Goal: Information Seeking & Learning: Understand process/instructions

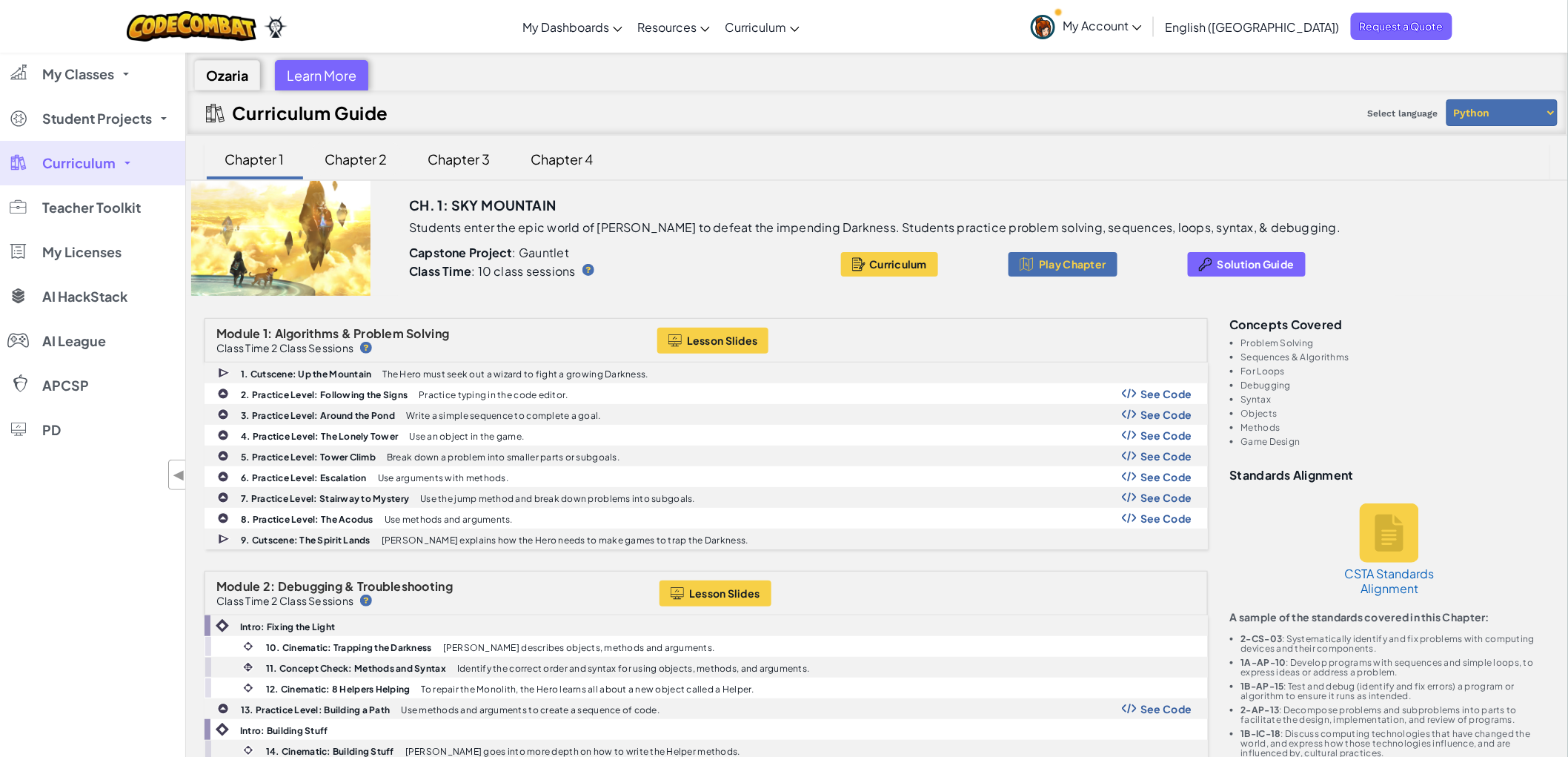
click at [364, 161] on div "Chapter 2" at bounding box center [356, 159] width 92 height 35
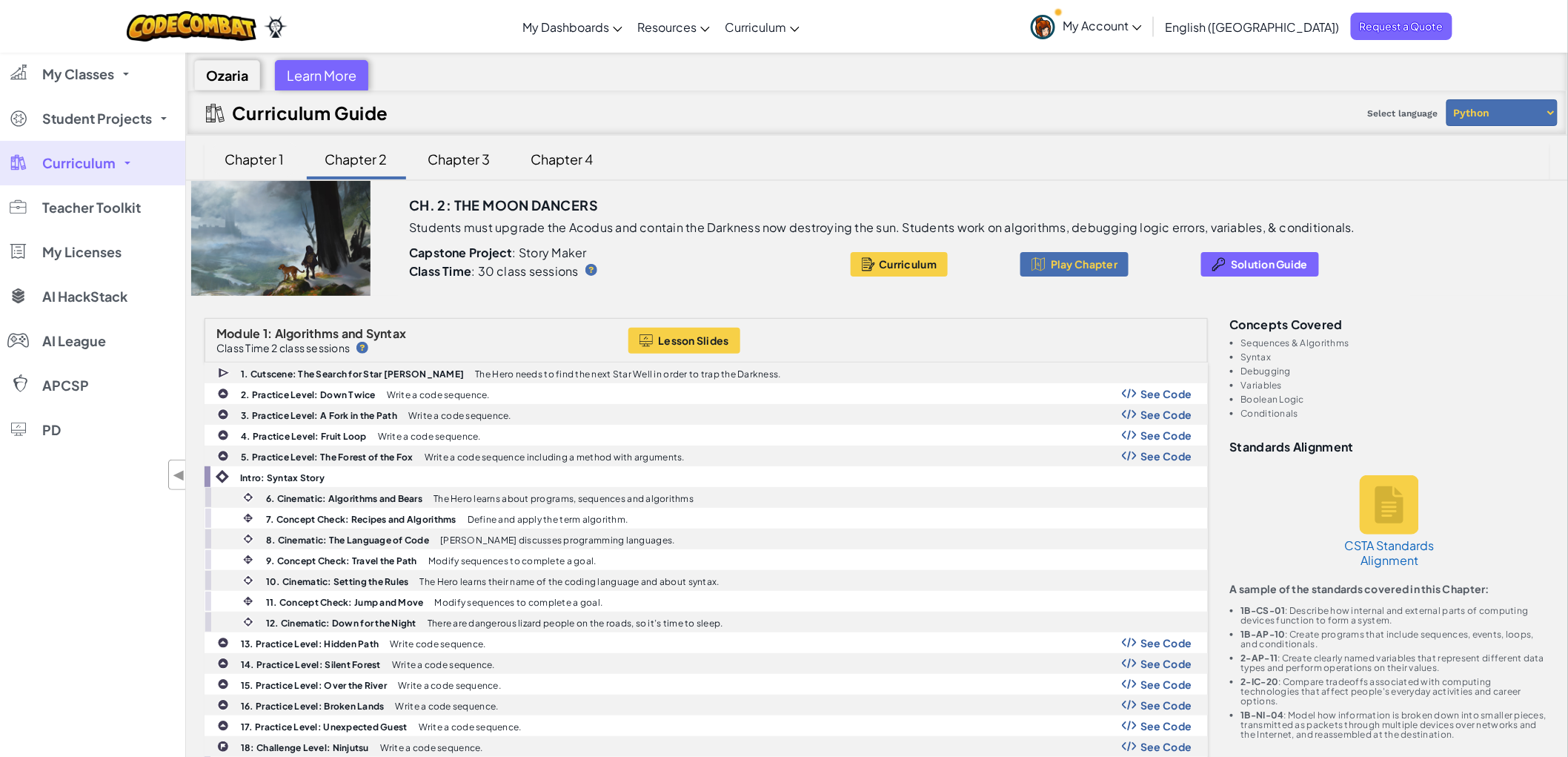
click at [252, 163] on div "Chapter 1" at bounding box center [255, 159] width 89 height 35
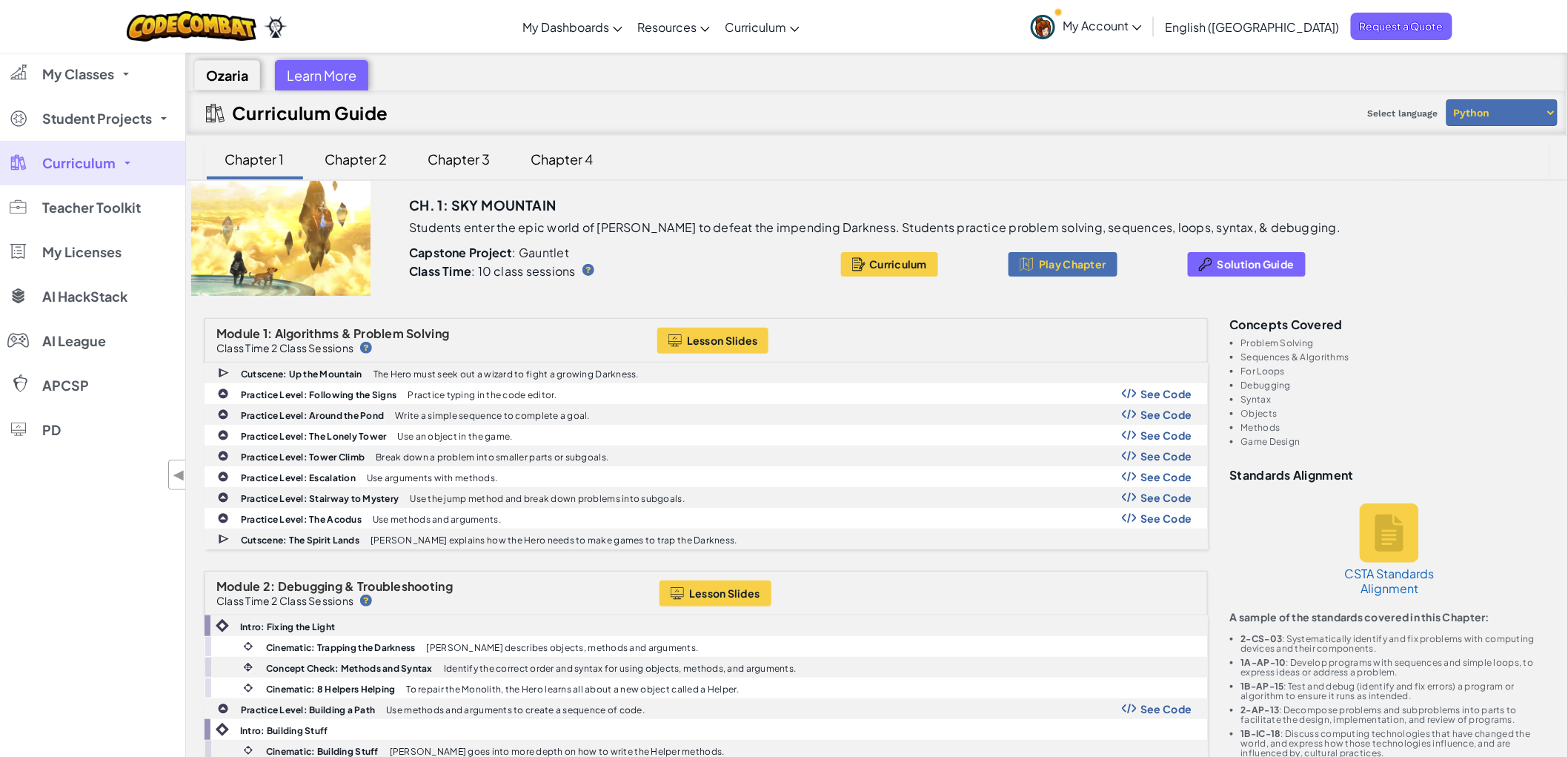
click at [366, 167] on div "Chapter 2" at bounding box center [356, 159] width 92 height 35
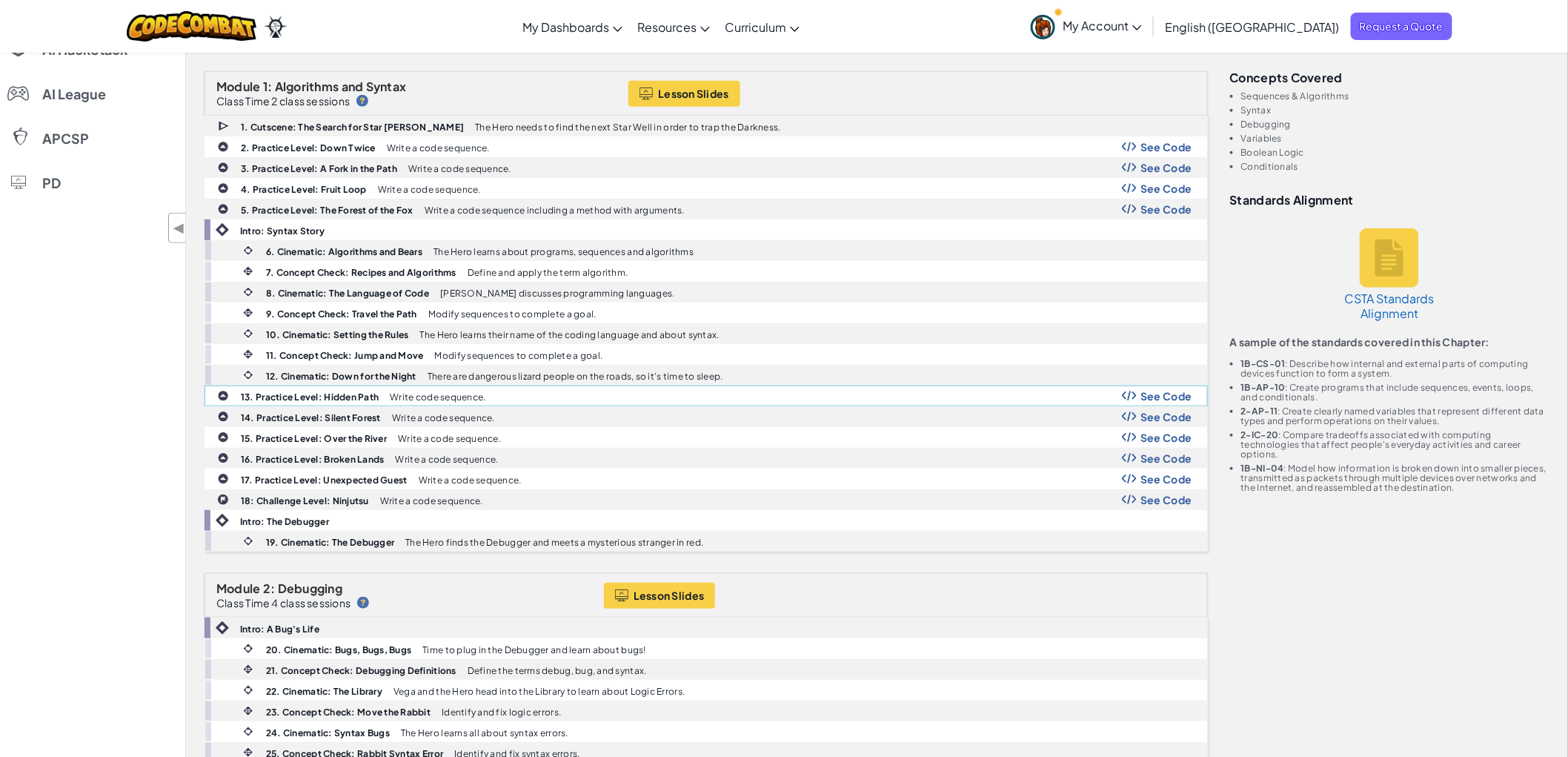
scroll to position [165, 0]
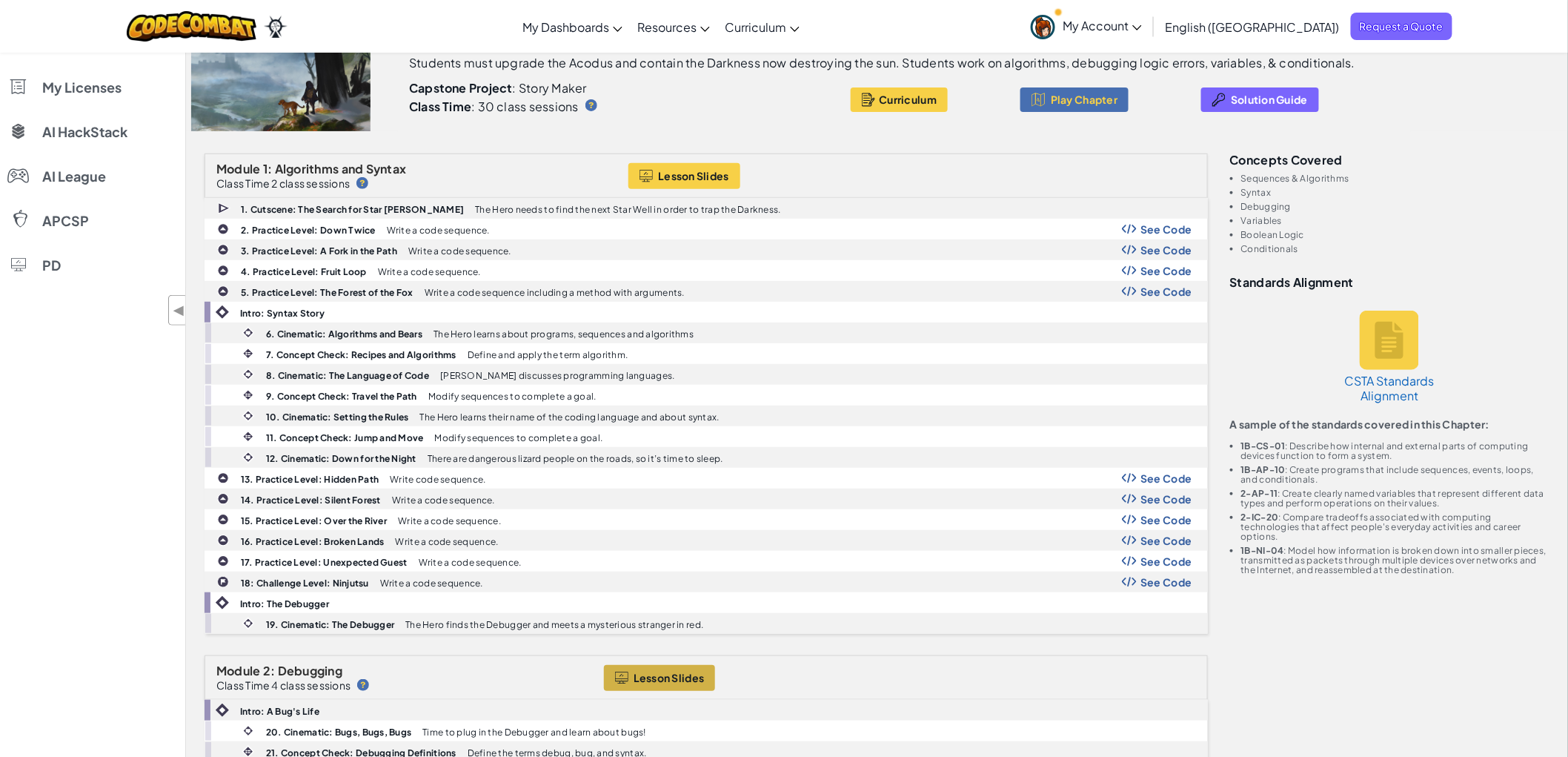
click at [677, 672] on span "Lesson Slides" at bounding box center [669, 678] width 71 height 12
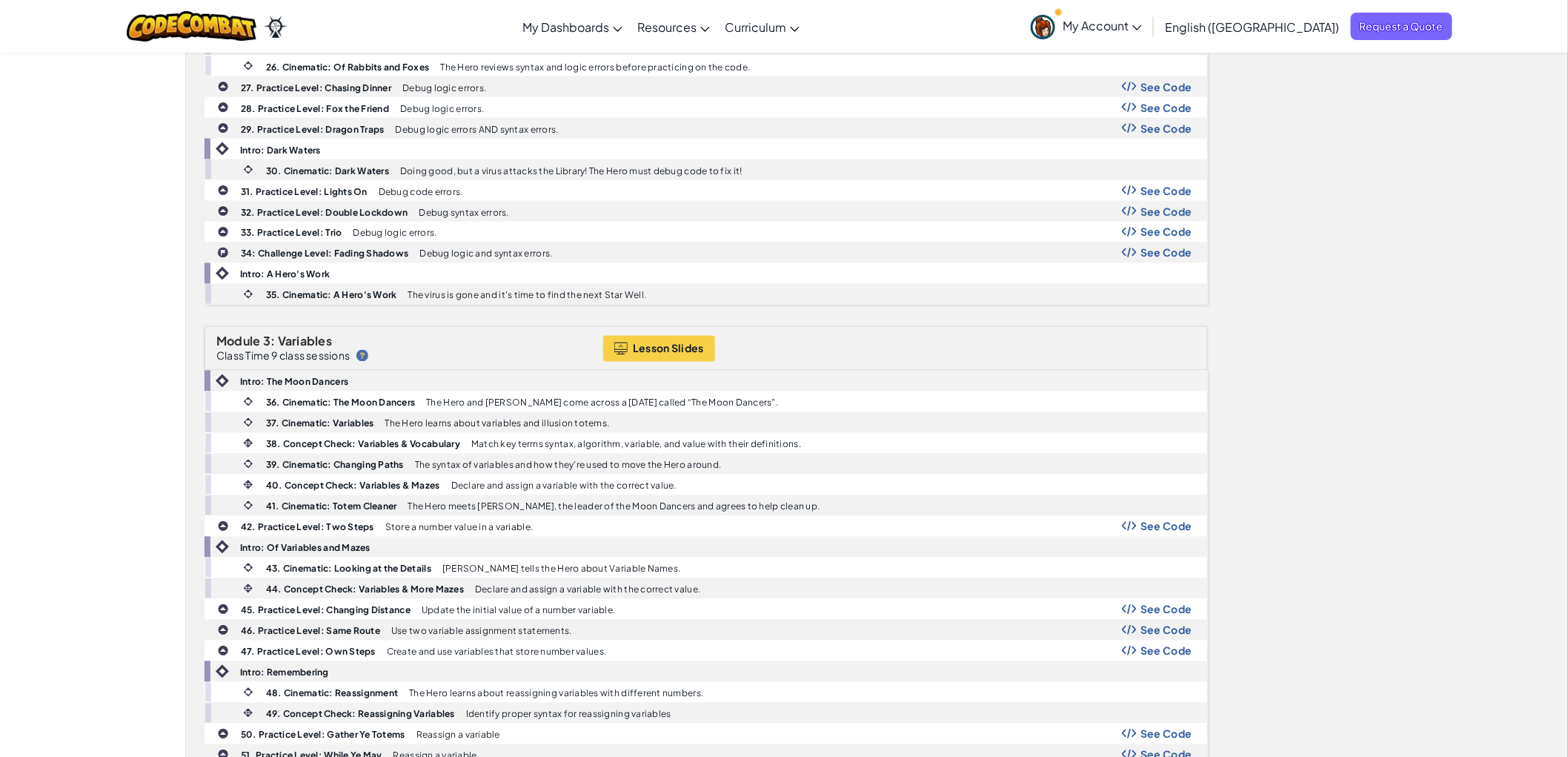
scroll to position [988, 0]
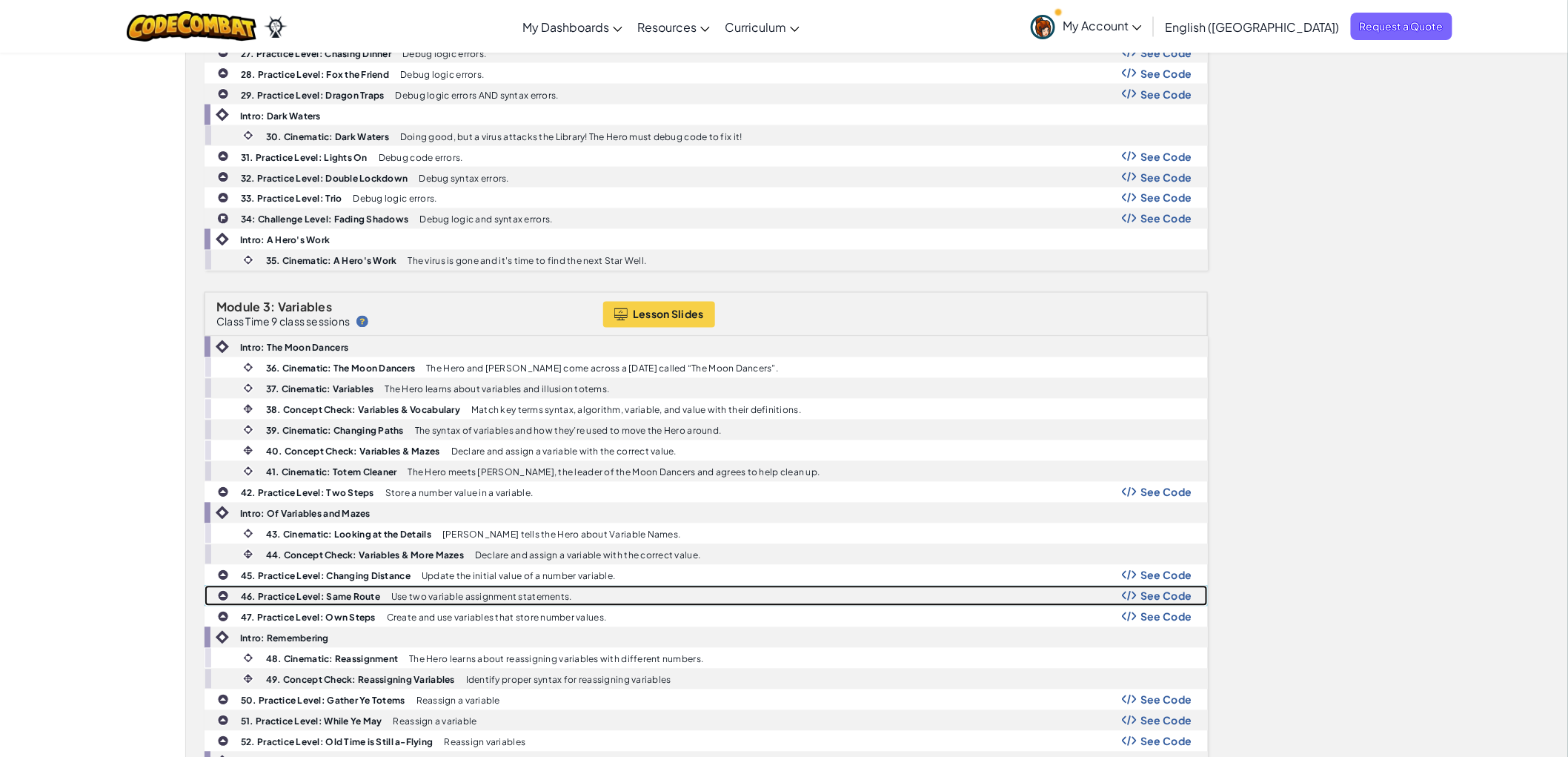
click at [488, 601] on p "Use two variable assignment statements." at bounding box center [481, 596] width 180 height 9
click at [1171, 601] on span "See Code" at bounding box center [1167, 596] width 52 height 12
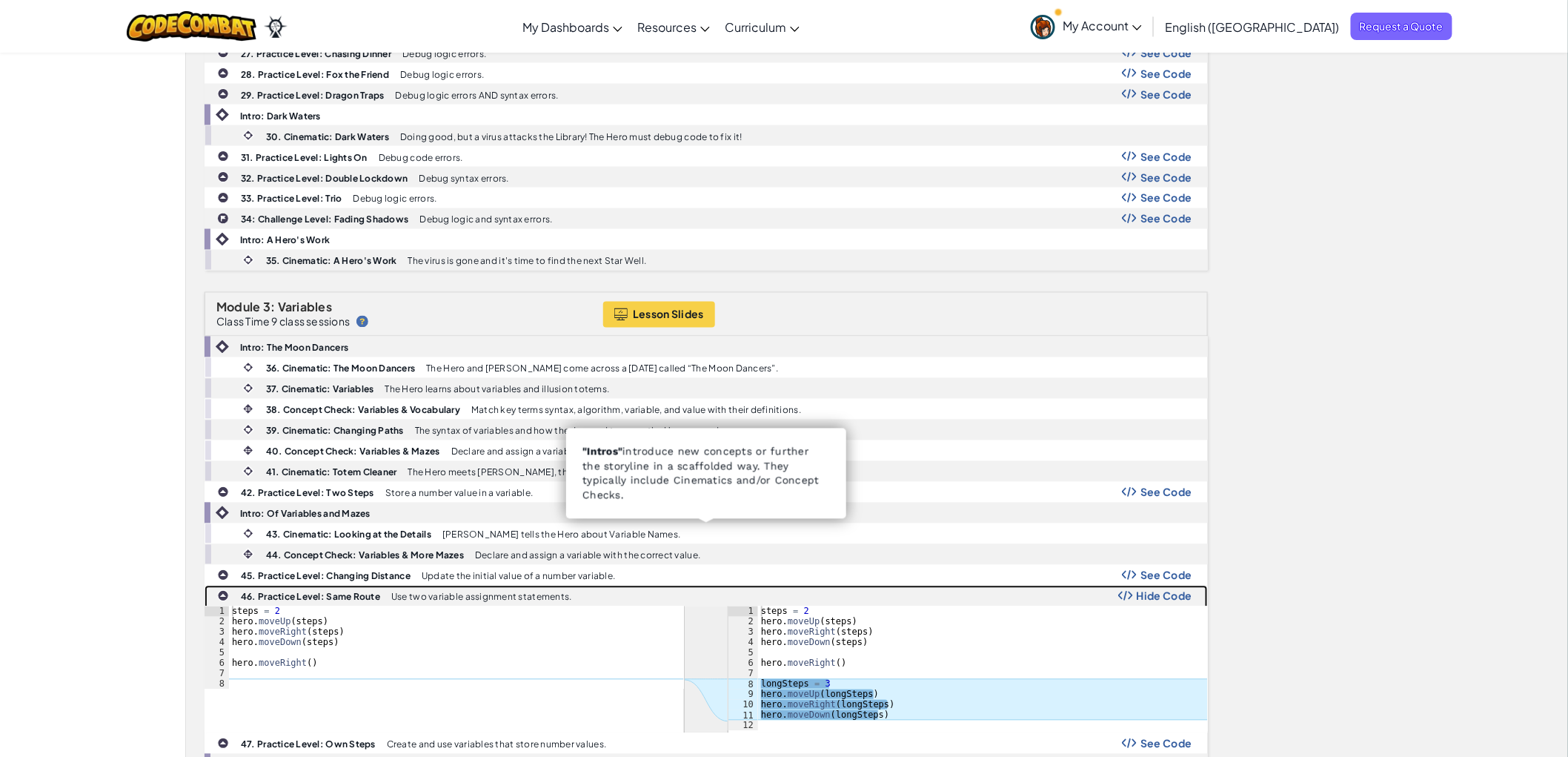
scroll to position [1152, 0]
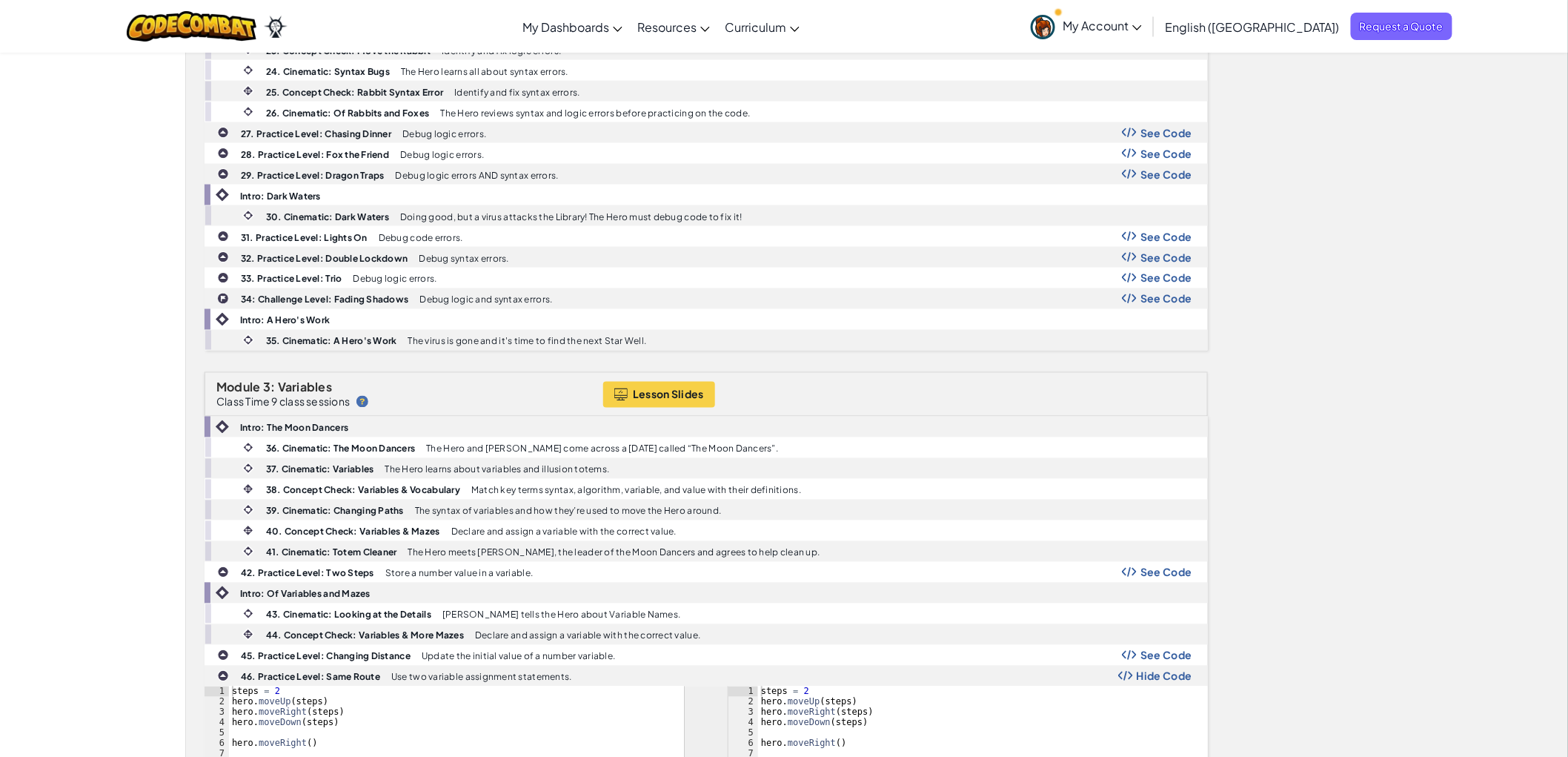
scroll to position [906, 0]
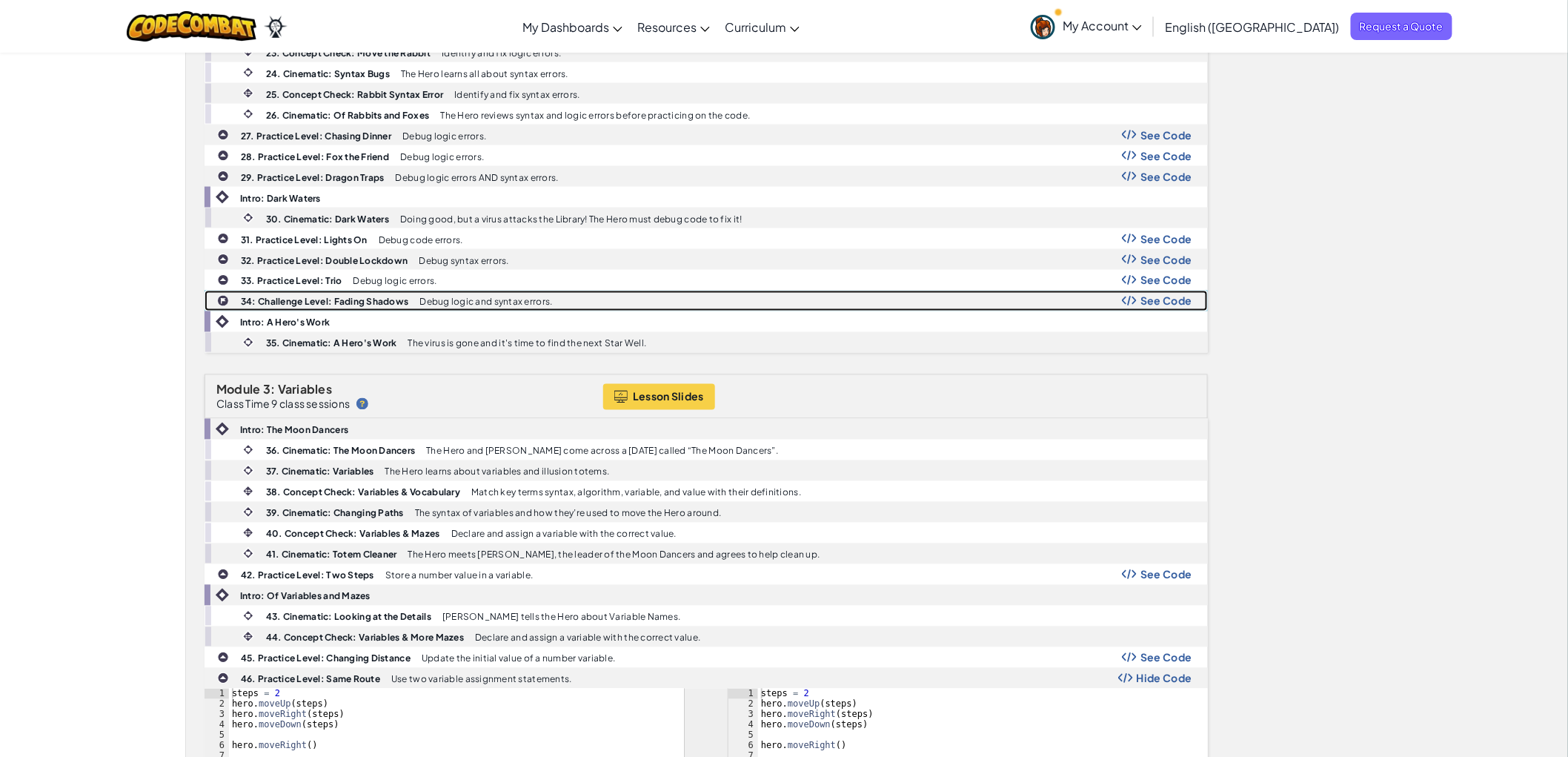
click at [1154, 310] on div "34: Challenge Level: Fading Shadows Debug logic and syntax errors. See Code" at bounding box center [706, 301] width 1002 height 19
click at [1151, 307] on span "See Code" at bounding box center [1167, 301] width 52 height 12
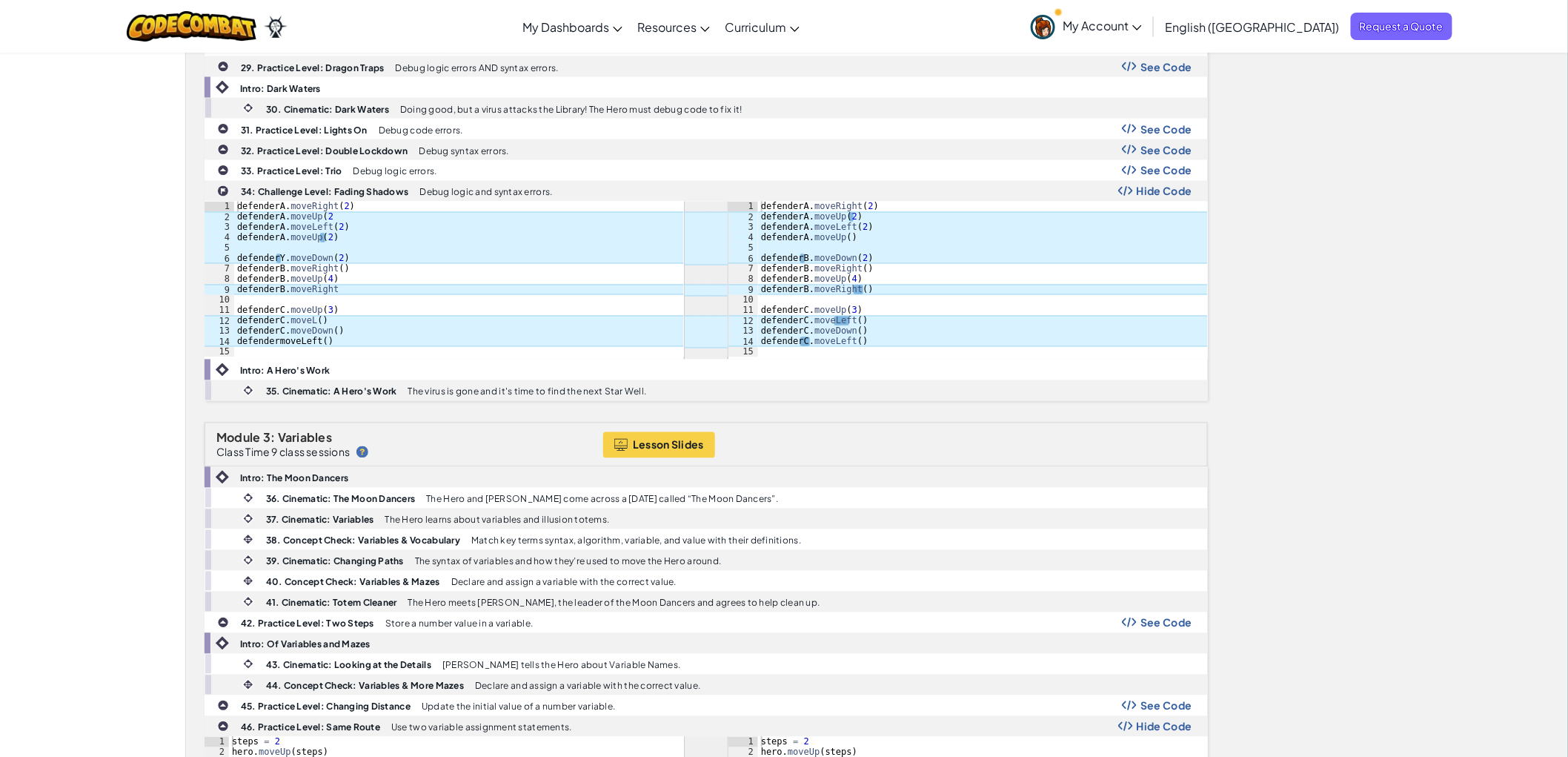
scroll to position [988, 0]
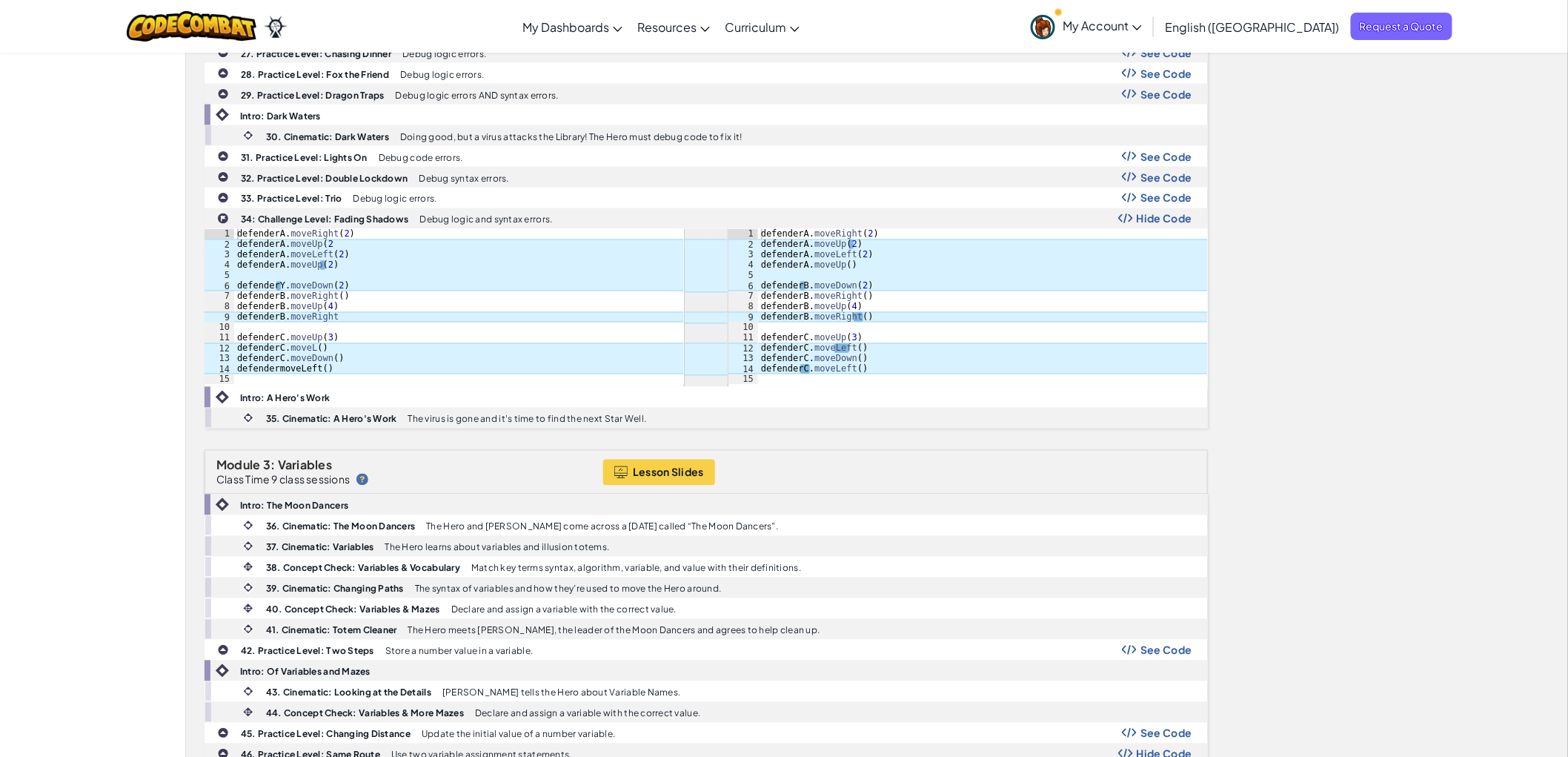
click at [1152, 224] on span "Hide Code" at bounding box center [1164, 219] width 56 height 12
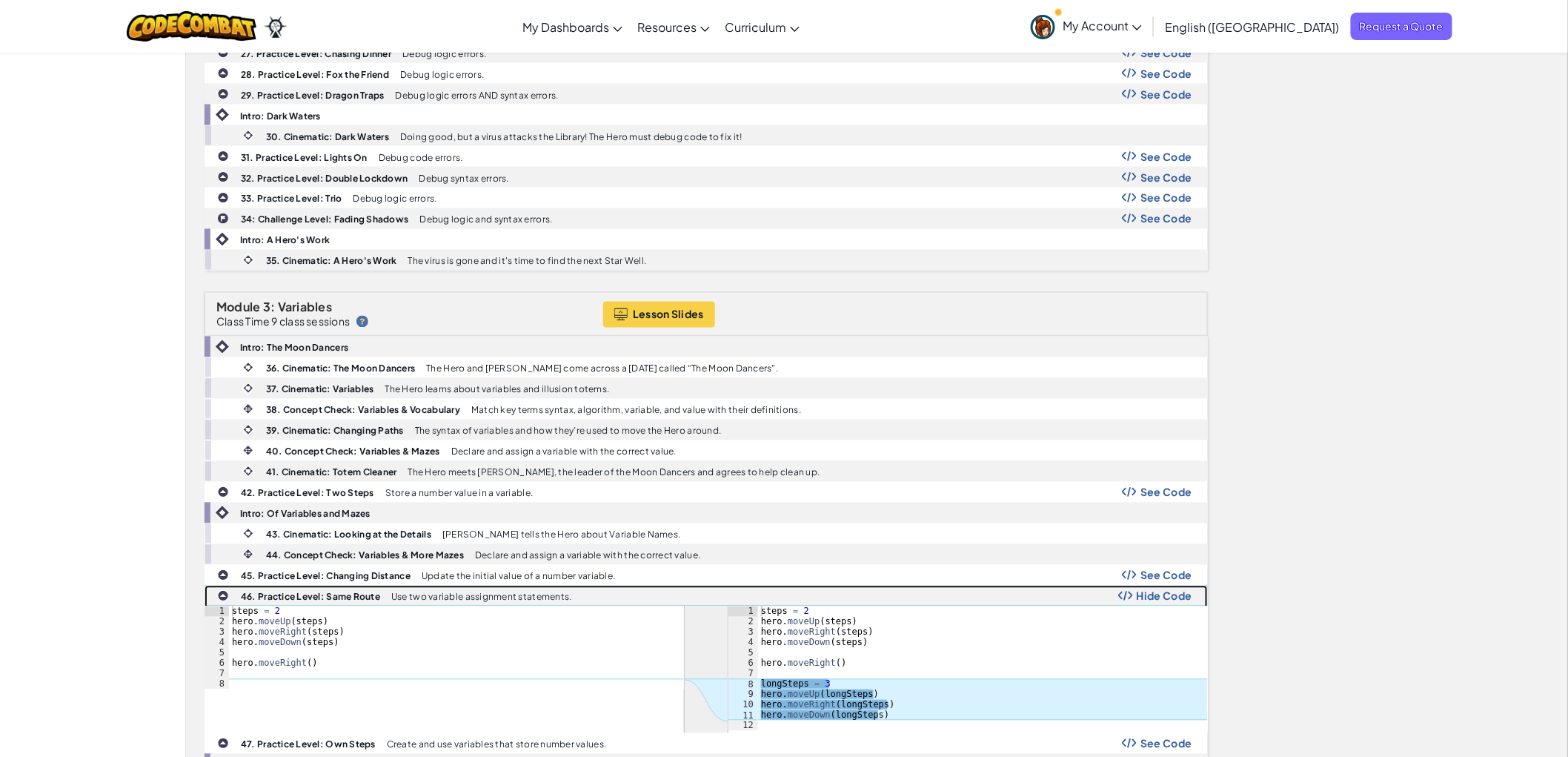
click at [1150, 601] on span "Hide Code" at bounding box center [1164, 596] width 56 height 12
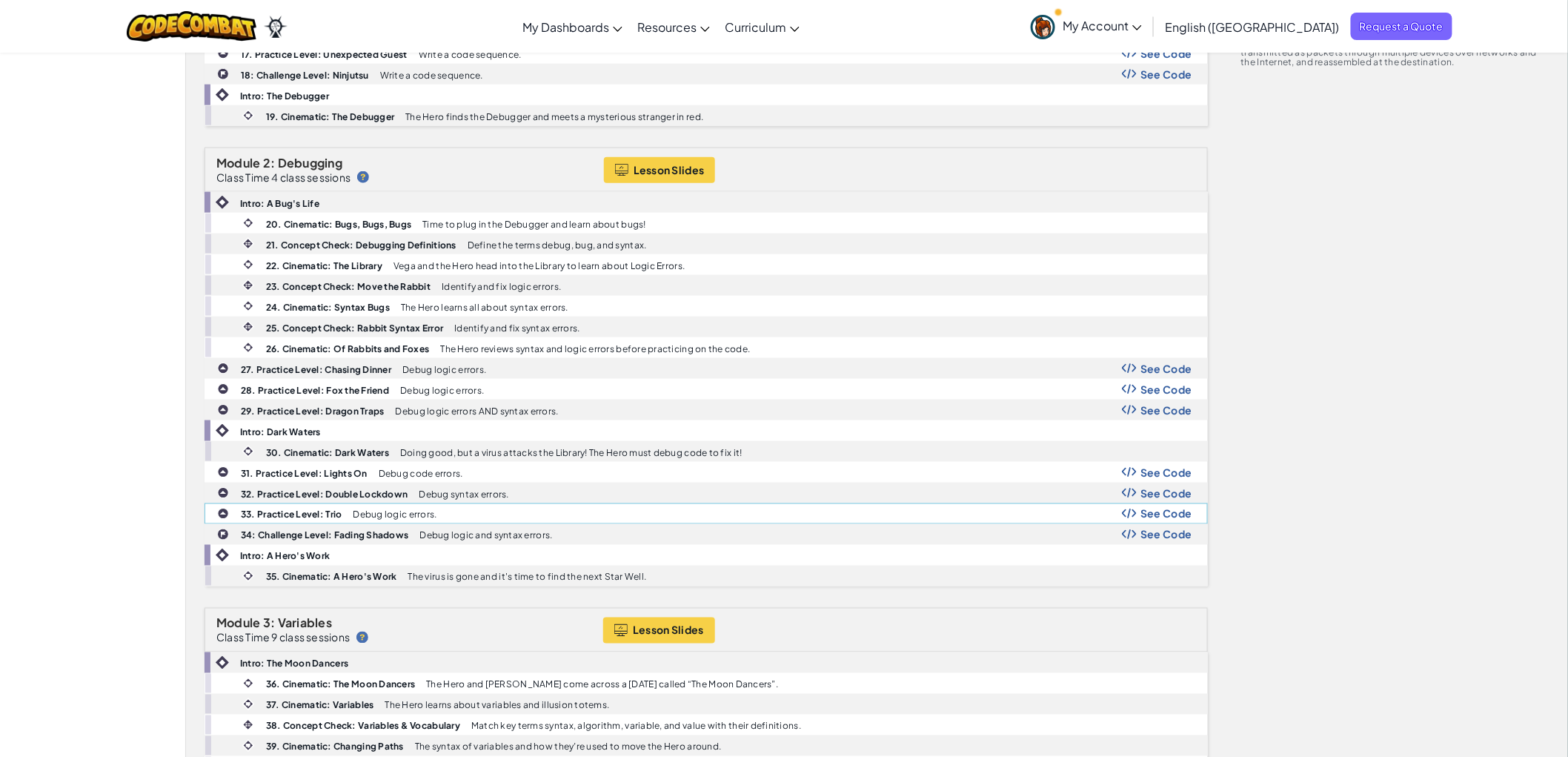
scroll to position [658, 0]
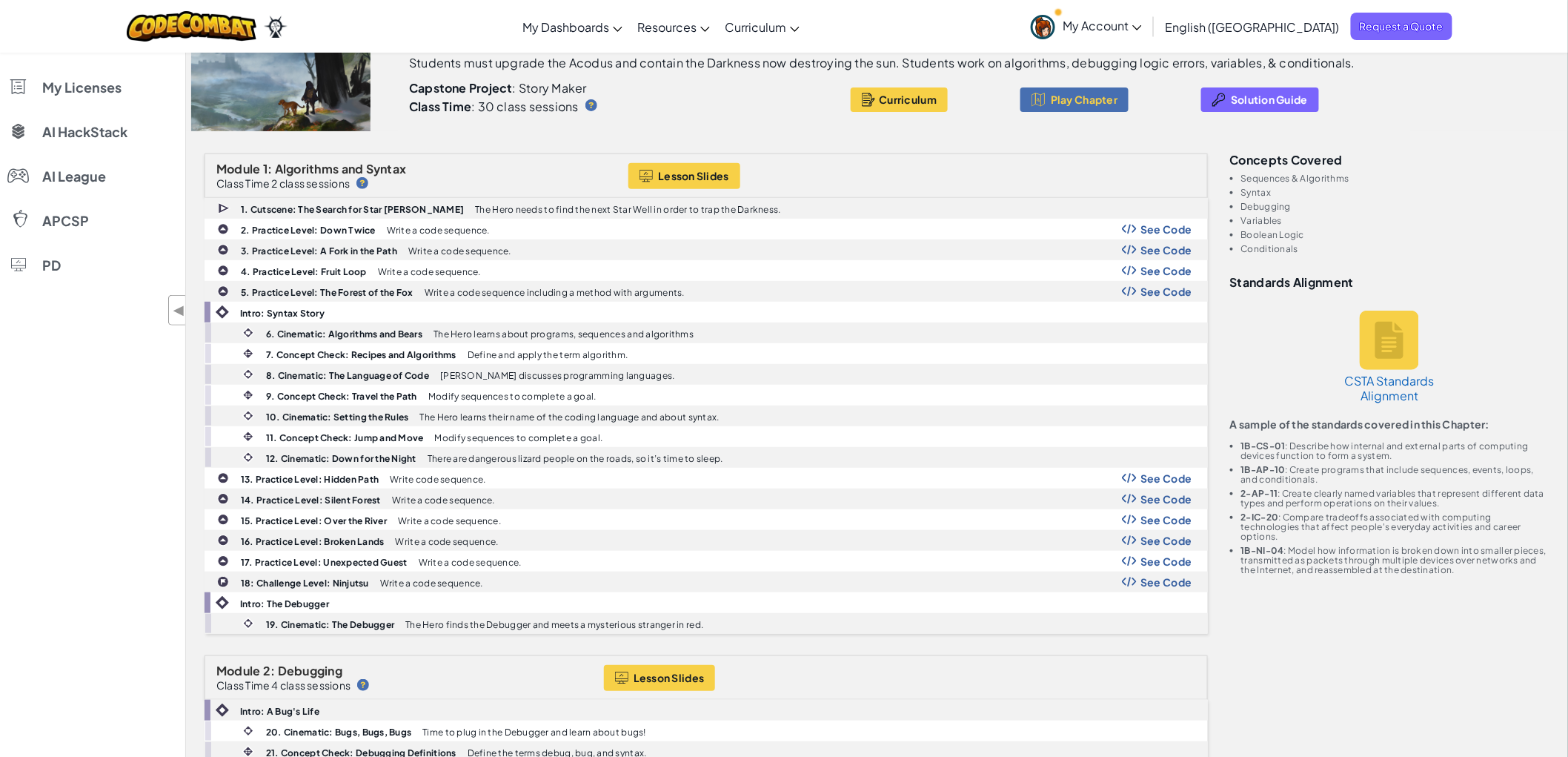
scroll to position [0, 0]
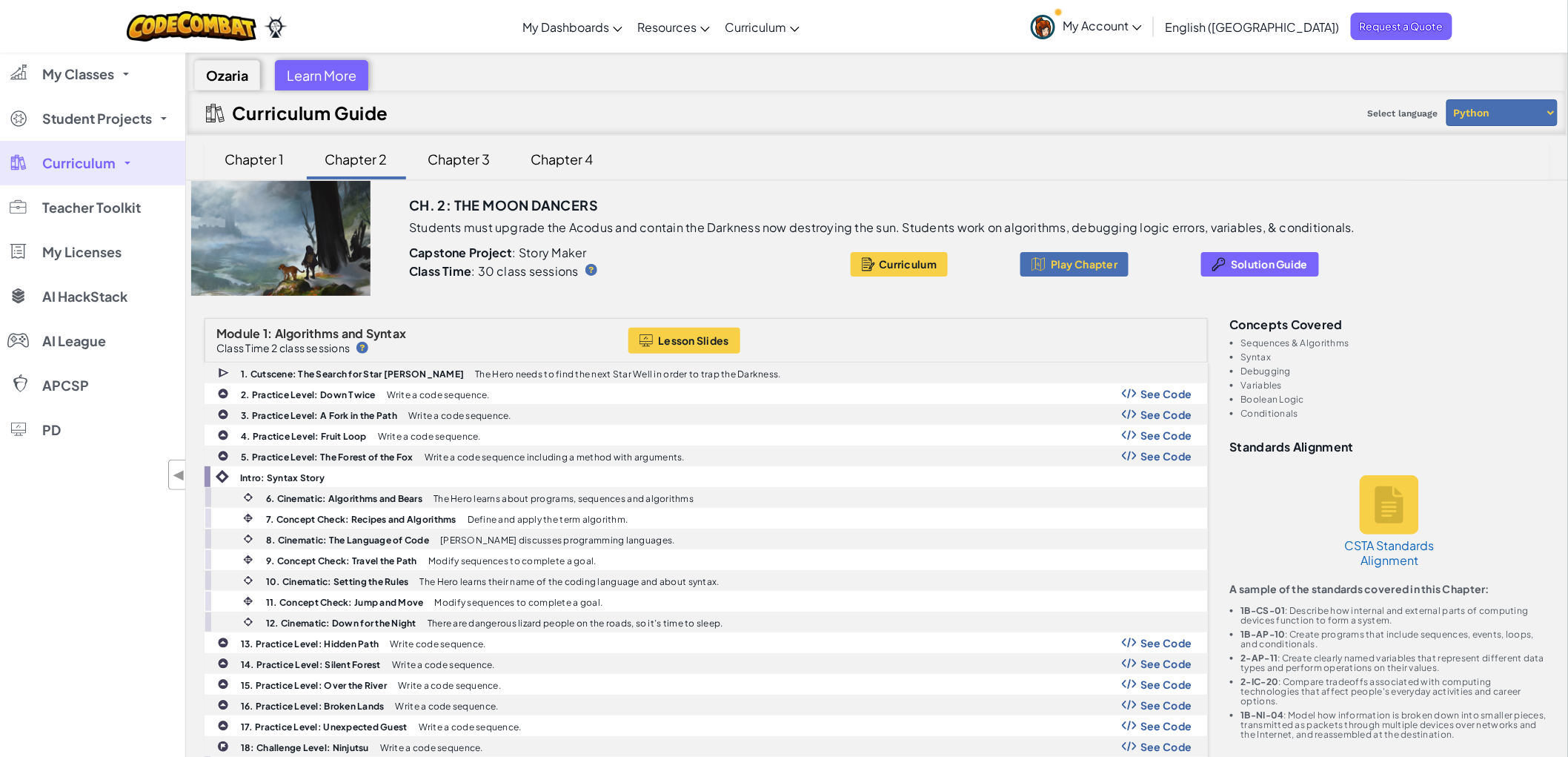
click at [1174, 127] on div "Curriculum Guide Select language Python JavaScript" at bounding box center [876, 113] width 1381 height 45
click at [1395, 379] on ul "Sequences & Algorithms Syntax Debugging Variables Boolean Logic Conditionals" at bounding box center [1390, 377] width 320 height 80
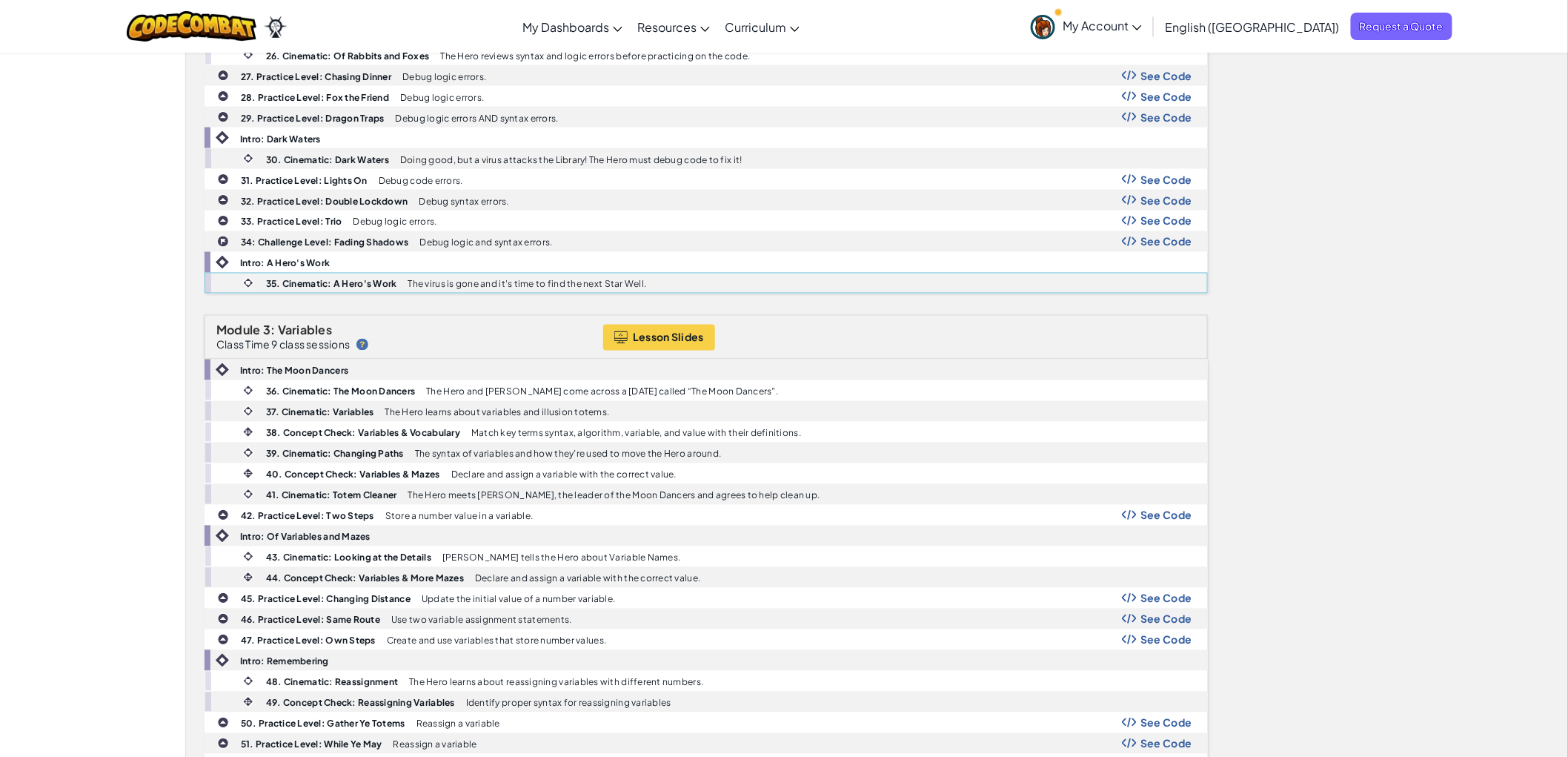
scroll to position [1152, 0]
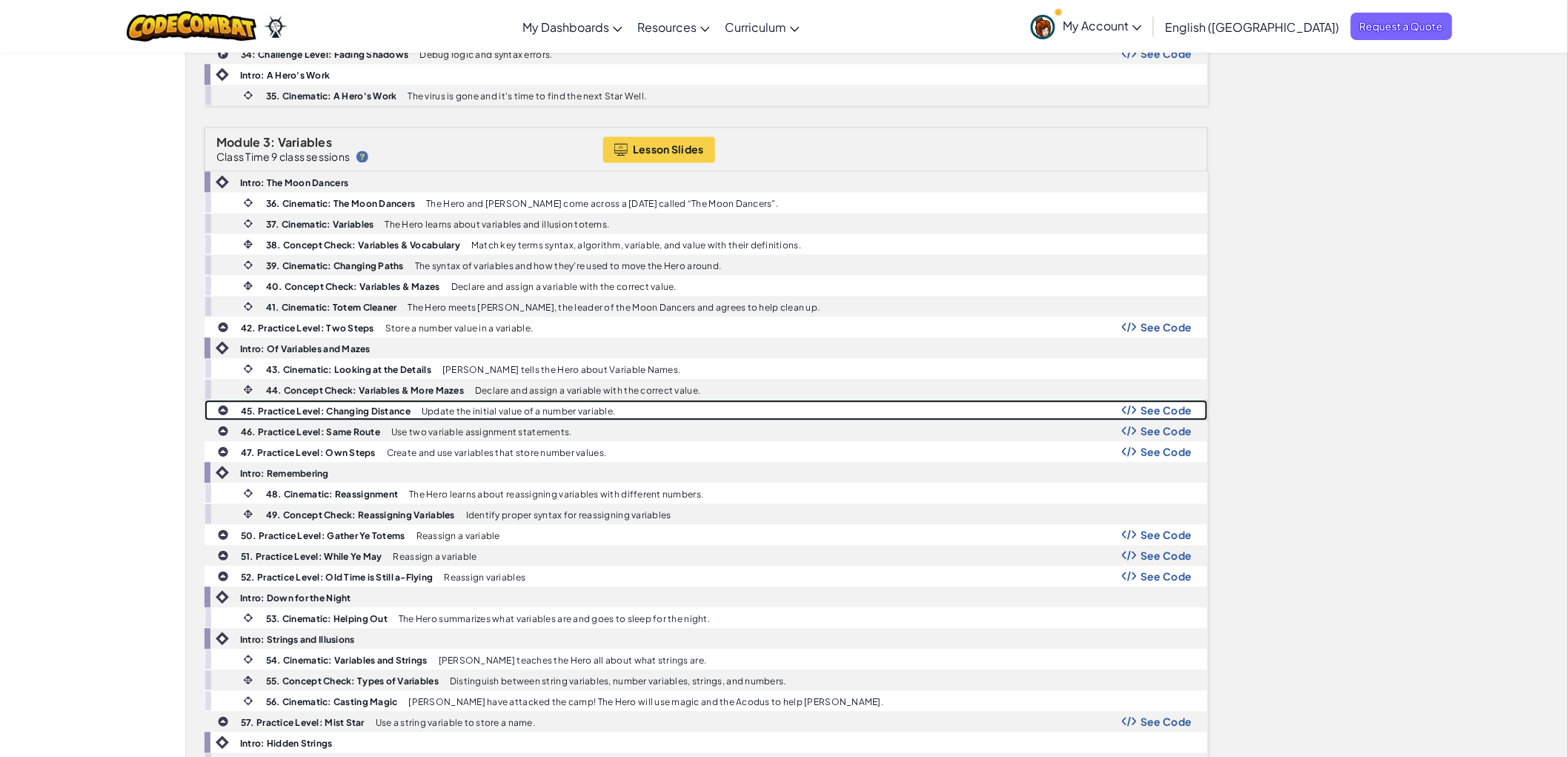
click at [1160, 417] on span "See Code" at bounding box center [1167, 411] width 52 height 12
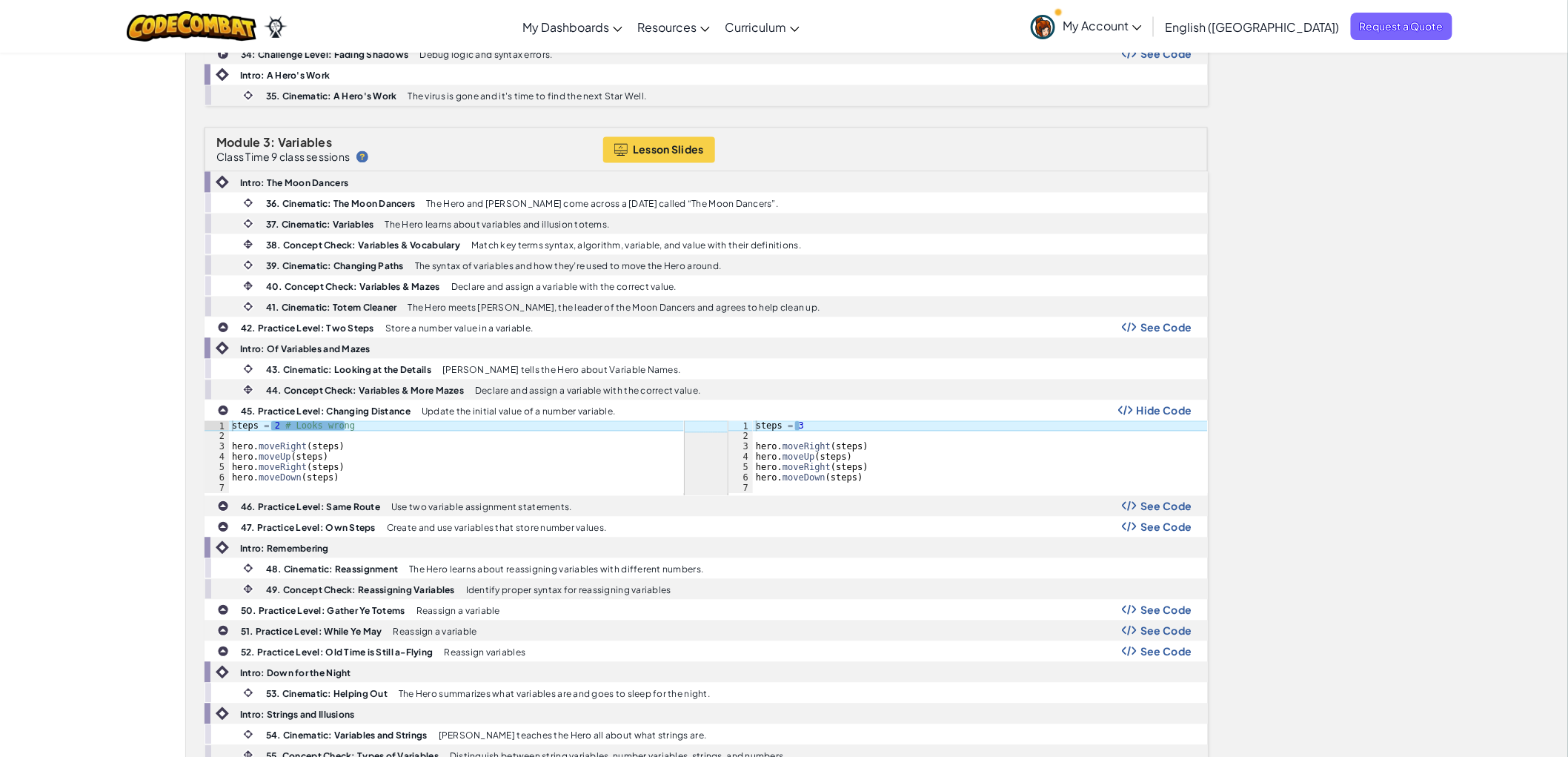
drag, startPoint x: 1309, startPoint y: 156, endPoint x: 1280, endPoint y: 154, distance: 29.1
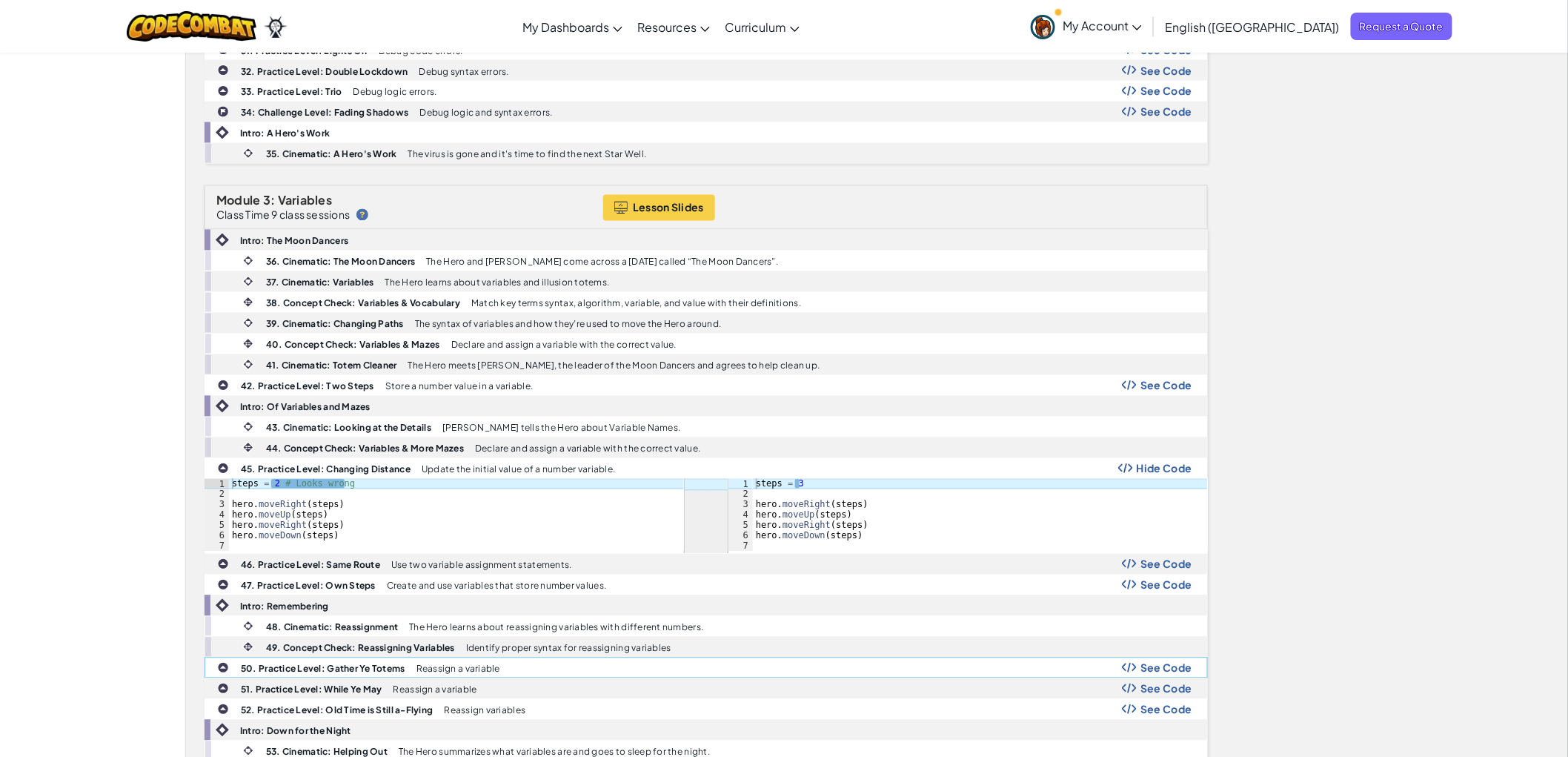
scroll to position [1071, 0]
